Goal: Navigation & Orientation: Find specific page/section

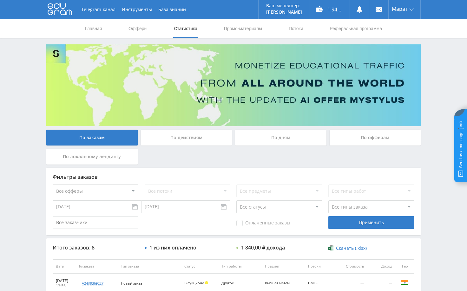
click at [436, 160] on div "Telegram-канал Инструменты База знаний Ваш менеджер: [PERSON_NAME] Online @edug…" at bounding box center [233, 240] width 467 height 480
click at [440, 85] on div "Telegram-канал Инструменты База знаний Ваш менеджер: [PERSON_NAME] Online @edug…" at bounding box center [233, 240] width 467 height 480
click at [438, 166] on div "Telegram-канал Инструменты База знаний Ваш менеджер: [PERSON_NAME] Online @edug…" at bounding box center [233, 240] width 467 height 480
click at [437, 96] on div "Telegram-канал Инструменты База знаний Ваш менеджер: [PERSON_NAME] Online @edug…" at bounding box center [233, 240] width 467 height 480
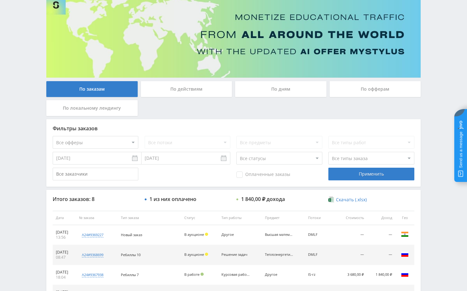
scroll to position [30, 0]
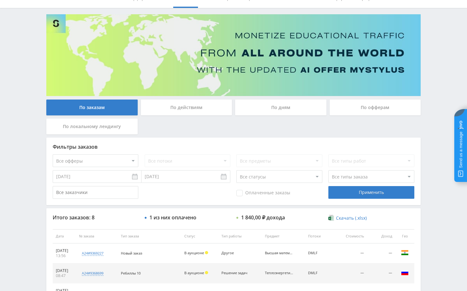
click at [441, 85] on div "Telegram-канал Инструменты База знаний Ваш менеджер: [PERSON_NAME] Online @edug…" at bounding box center [233, 210] width 467 height 480
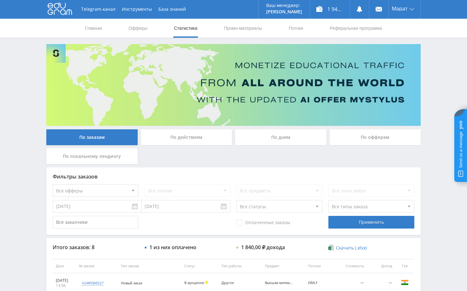
scroll to position [0, 0]
click at [442, 71] on div "Telegram-канал Инструменты База знаний Ваш менеджер: [PERSON_NAME] Online @edug…" at bounding box center [233, 240] width 467 height 480
drag, startPoint x: 438, startPoint y: 55, endPoint x: 441, endPoint y: 51, distance: 5.3
click at [439, 56] on div "Telegram-канал Инструменты База знаний Ваш менеджер: [PERSON_NAME] Online @edug…" at bounding box center [233, 240] width 467 height 480
click at [438, 88] on div "Telegram-канал Инструменты База знаний Ваш менеджер: [PERSON_NAME] Online @edug…" at bounding box center [233, 240] width 467 height 480
